Goal: Navigation & Orientation: Find specific page/section

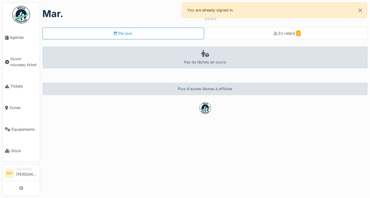
click at [12, 38] on span "Agenda" at bounding box center [24, 38] width 28 height 6
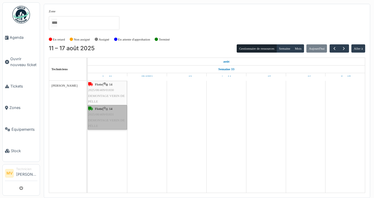
click at [102, 119] on link "Flotte | 14 2025/08/409/01831 DEMONTAGE VERIN DE PÉLLE" at bounding box center [107, 117] width 39 height 24
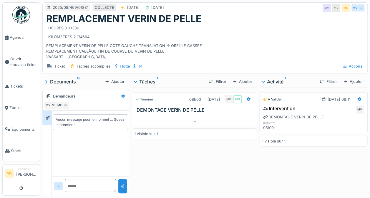
click at [195, 122] on div at bounding box center [193, 122] width 125 height 9
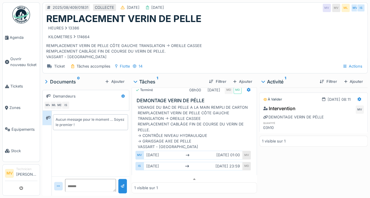
scroll to position [11, 0]
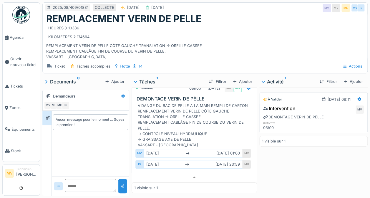
click at [5, 52] on link "Ouvrir nouveau ticket" at bounding box center [21, 61] width 37 height 27
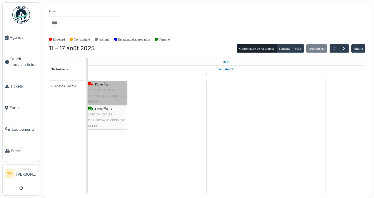
click at [103, 93] on link "Flotte | 14 2025/08/409/01830 DEMONTAGE VERIN DE PÉLLE" at bounding box center [107, 93] width 39 height 24
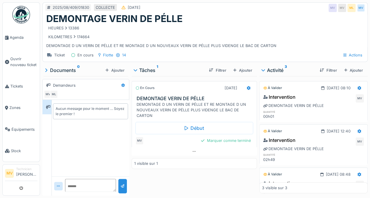
click at [12, 37] on span "Agenda" at bounding box center [24, 38] width 28 height 6
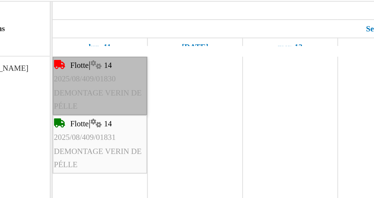
click at [96, 95] on link "Flotte | 14 2025/08/409/01830 DEMONTAGE VERIN DE PÉLLE" at bounding box center [107, 93] width 39 height 24
